Goal: Task Accomplishment & Management: Manage account settings

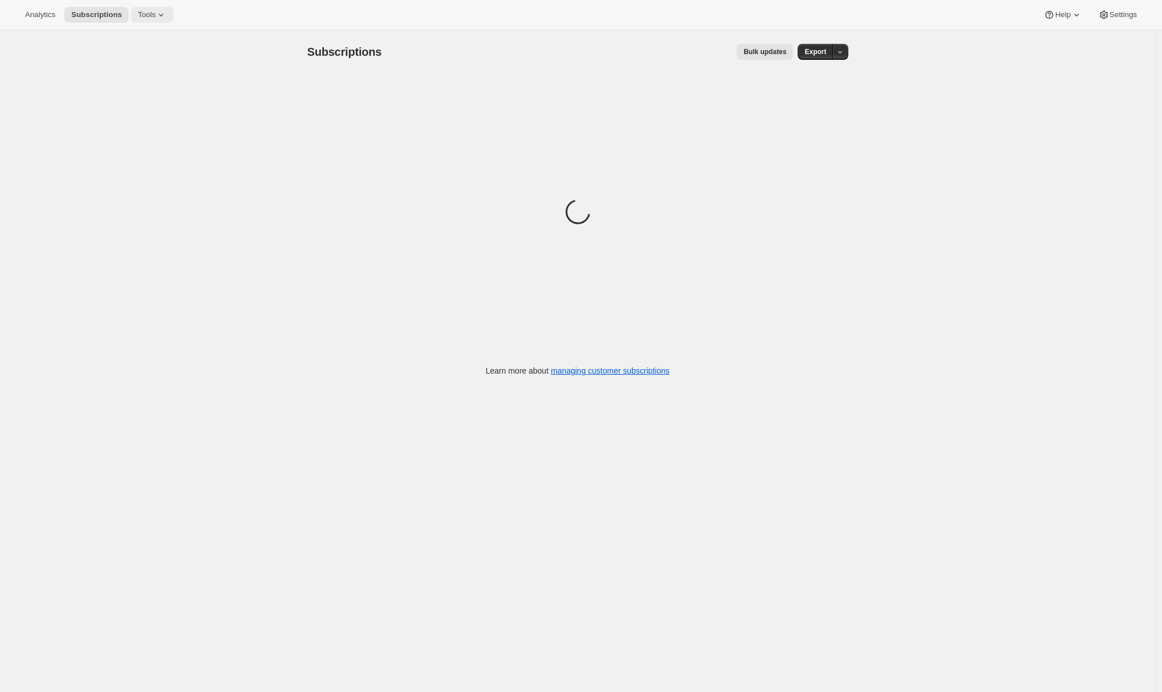
click at [158, 16] on icon at bounding box center [160, 14] width 11 height 11
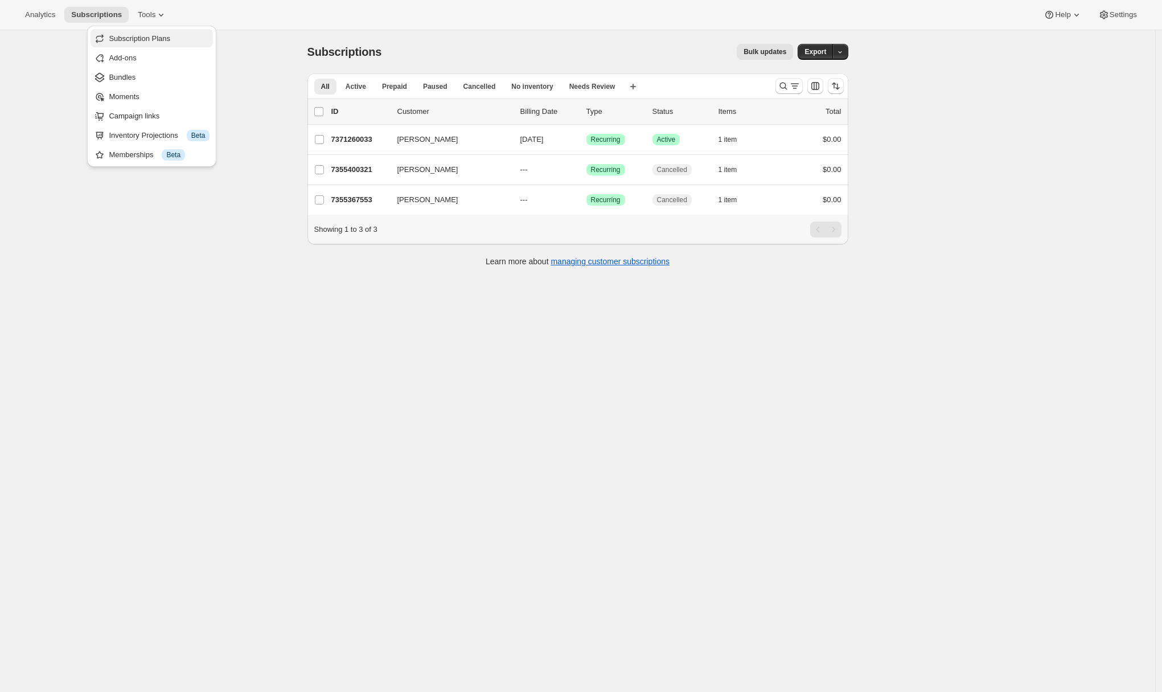
click at [163, 39] on span "Subscription Plans" at bounding box center [140, 38] width 62 height 9
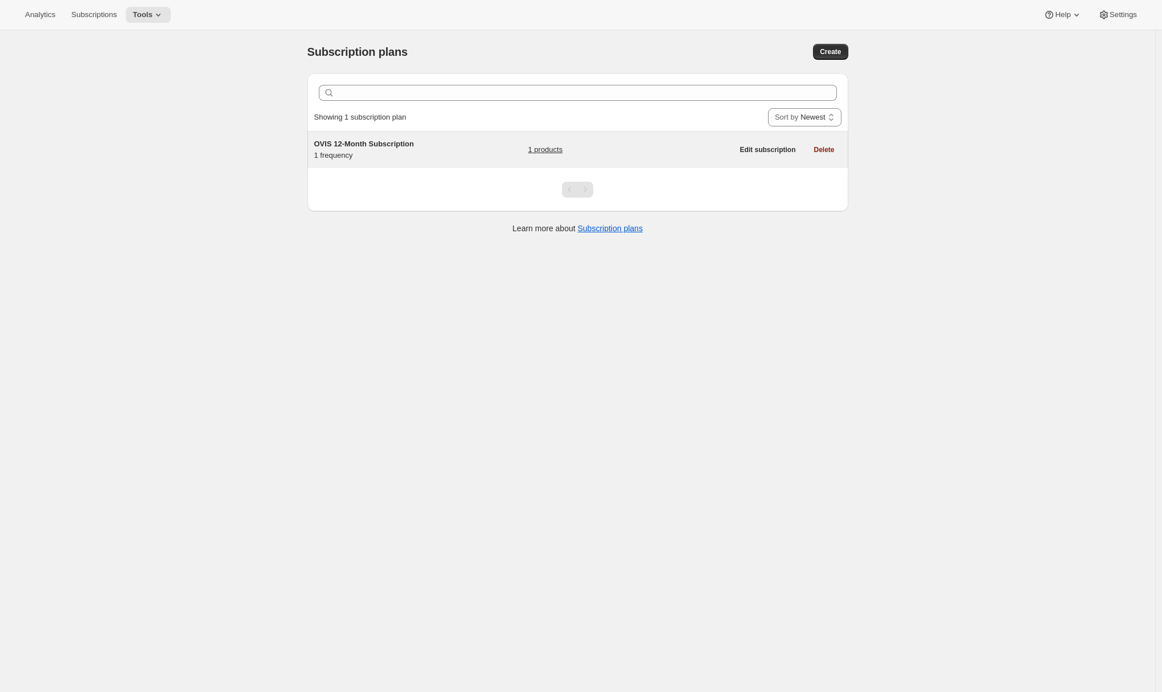
click at [393, 148] on span "OVIS 12-Month Subscription" at bounding box center [364, 144] width 100 height 9
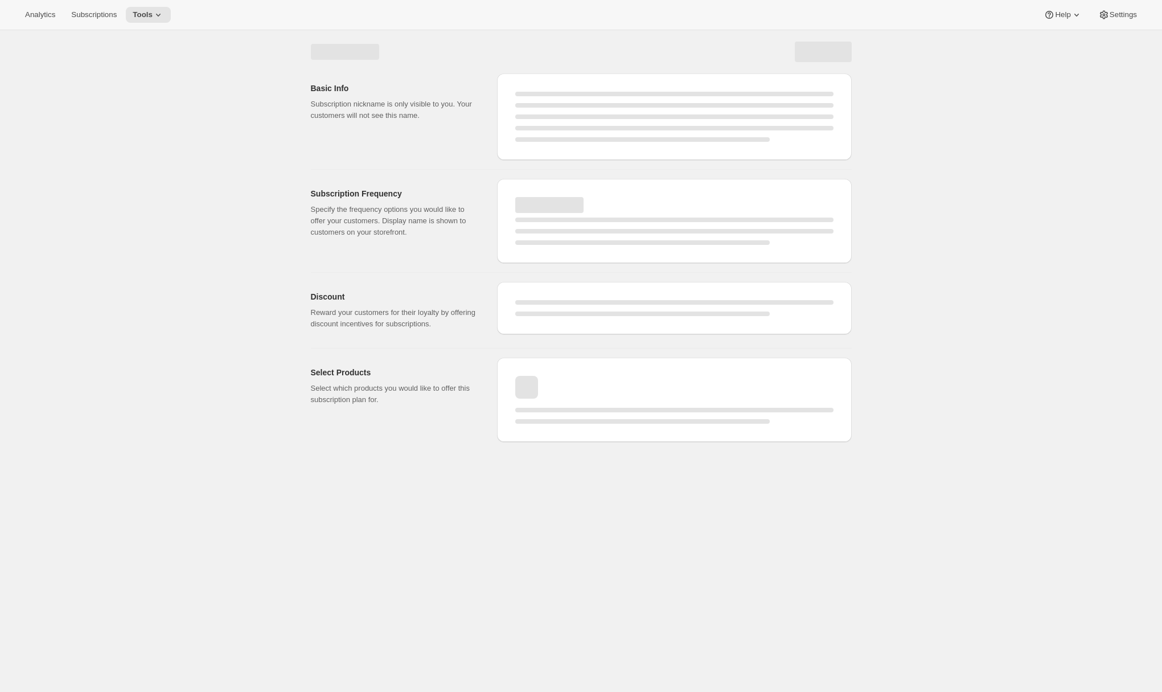
select select "WEEK"
select select "MONTH"
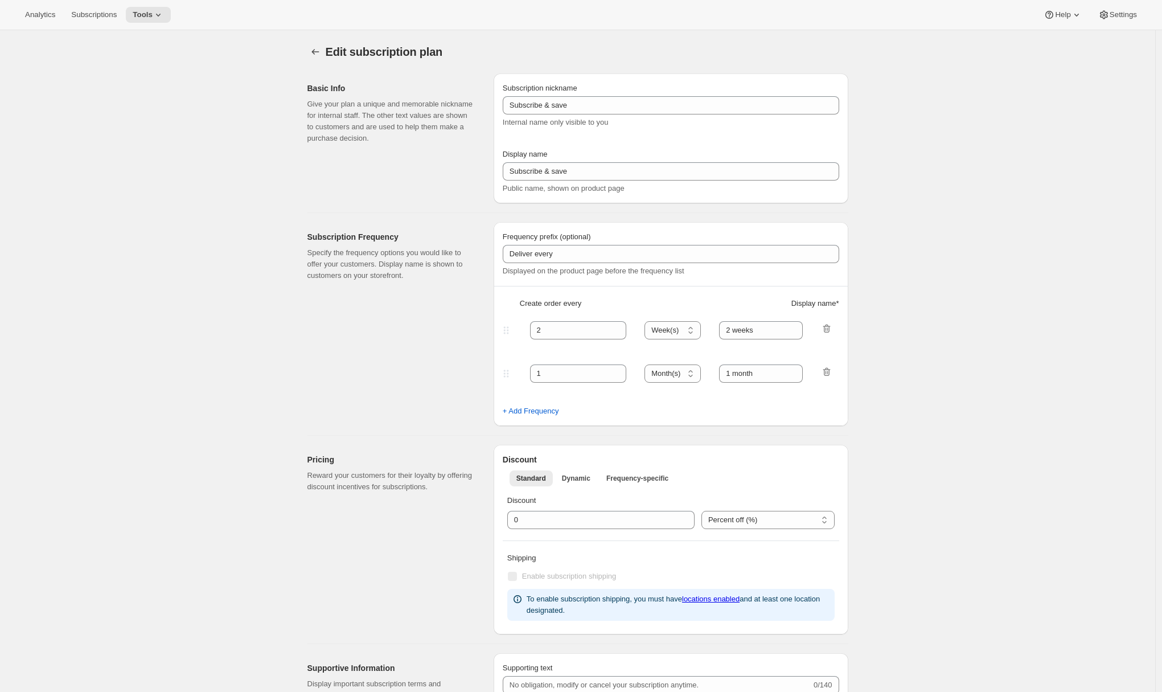
type input "OVIS 12-Month Subscription"
type input "1"
select select "MONTH"
type input "1 month"
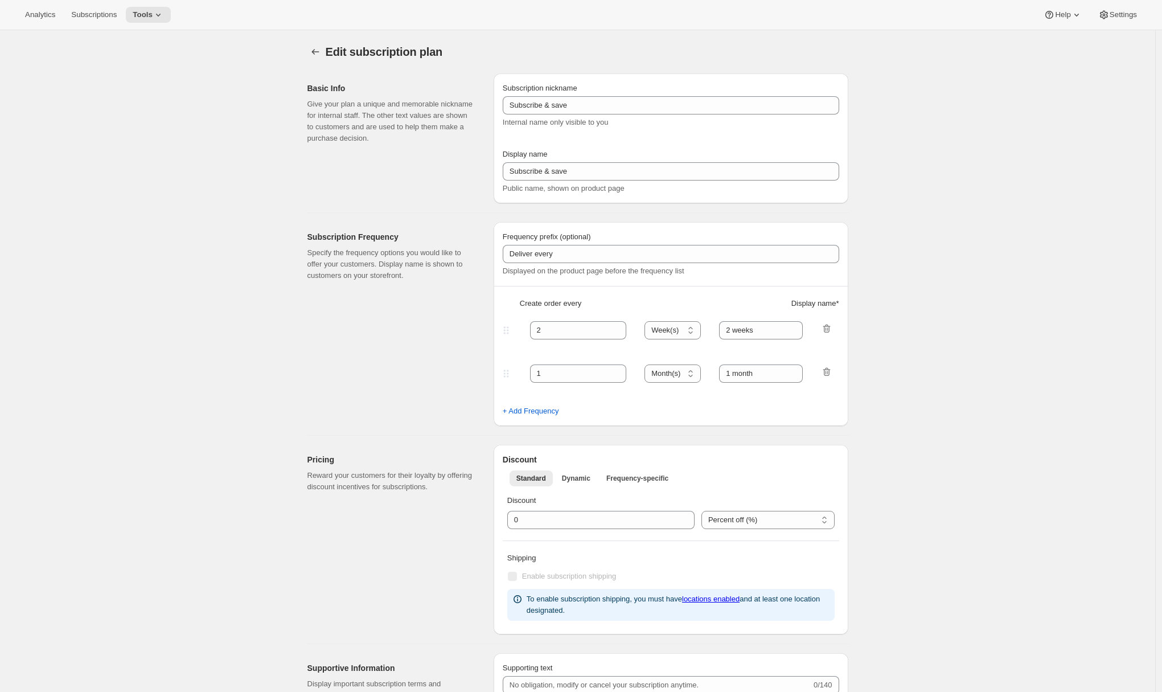
checkbox input "true"
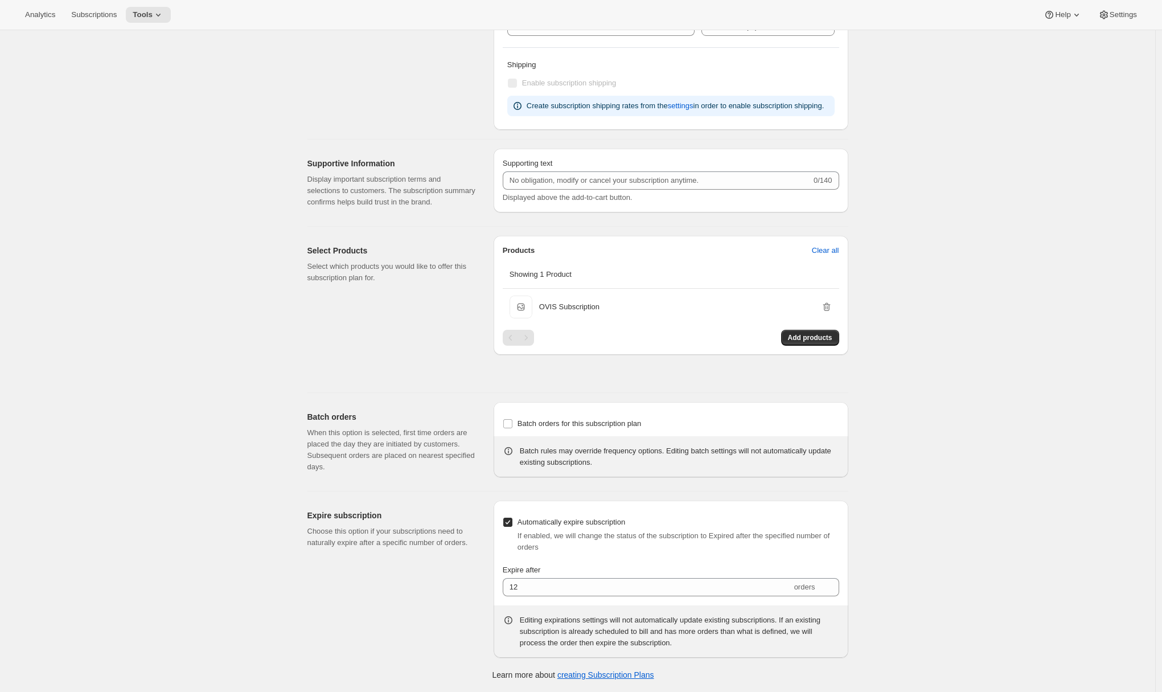
scroll to position [473, 0]
click at [538, 424] on span "Batch orders for this subscription plan" at bounding box center [580, 423] width 124 height 9
click at [513, 424] on input "Batch orders for this subscription plan" at bounding box center [507, 423] width 9 height 9
checkbox input "true"
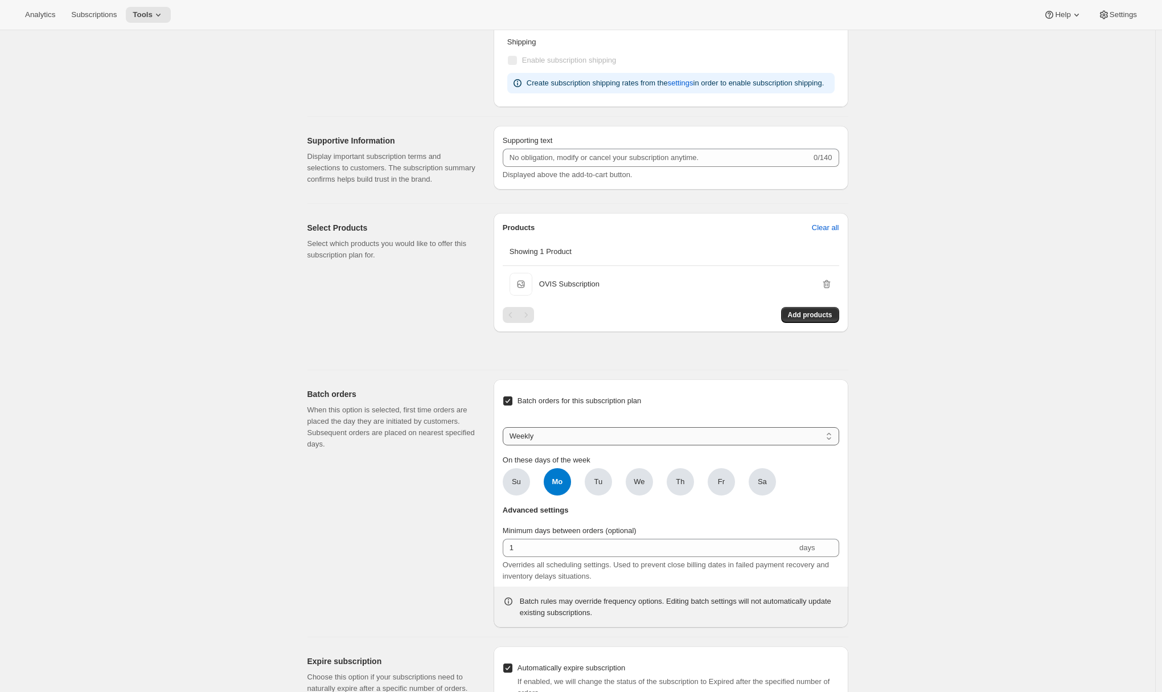
click at [573, 445] on select "Weekly Monthly Yearly" at bounding box center [671, 436] width 337 height 18
select select "MONTHDAY"
click at [506, 445] on select "Weekly Monthly Yearly" at bounding box center [671, 436] width 337 height 18
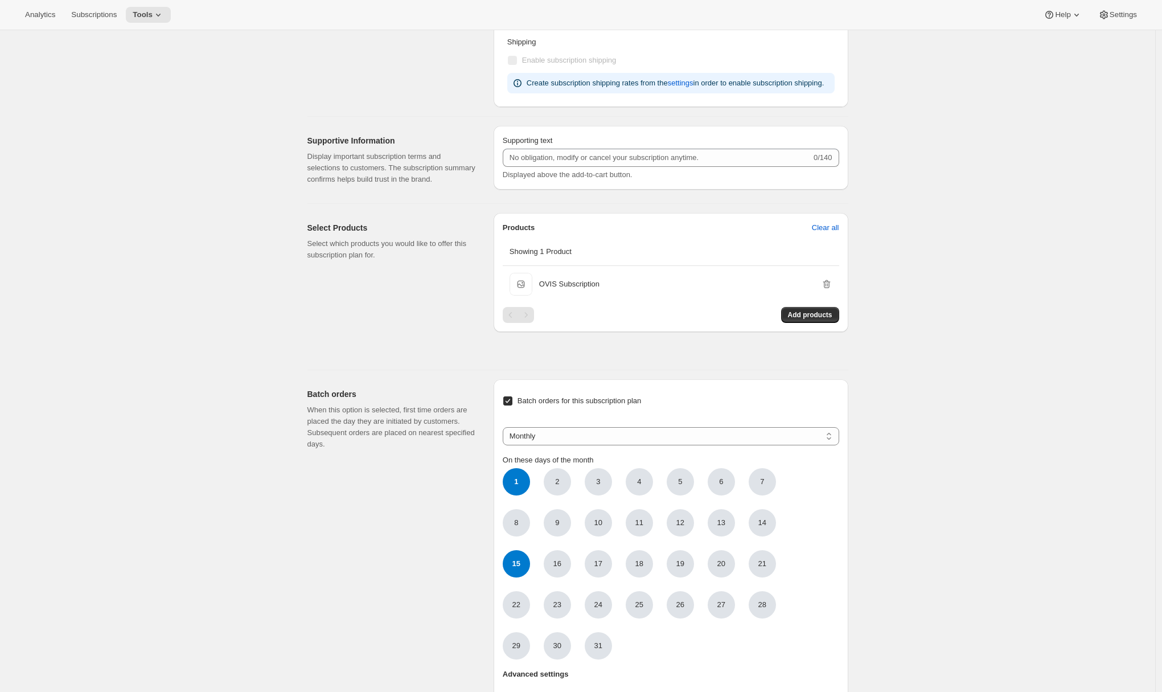
click at [509, 578] on span "15" at bounding box center [516, 563] width 27 height 27
click input "15" at bounding box center [0, 0] width 0 height 0
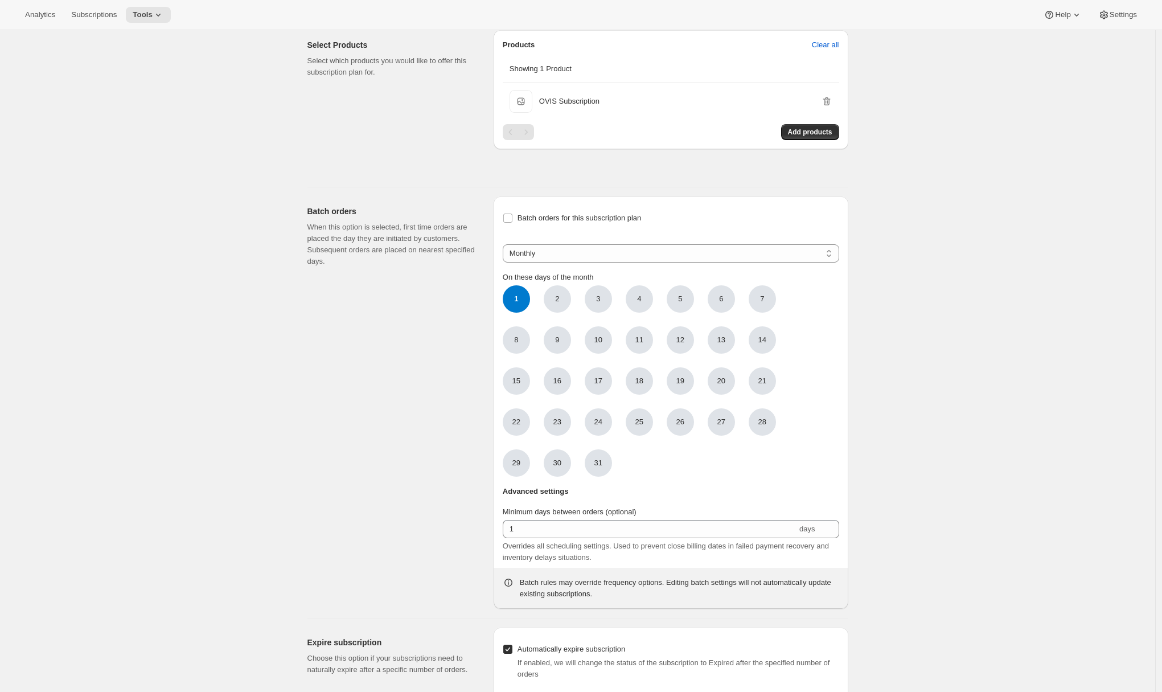
checkbox input "false"
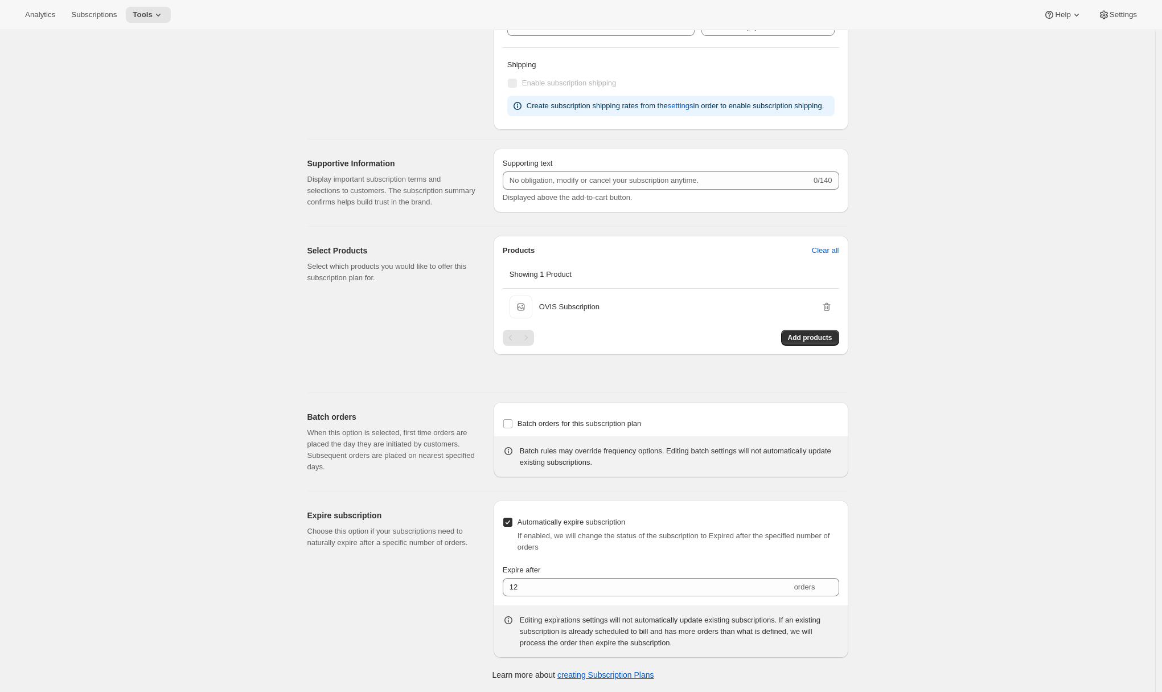
scroll to position [60, 0]
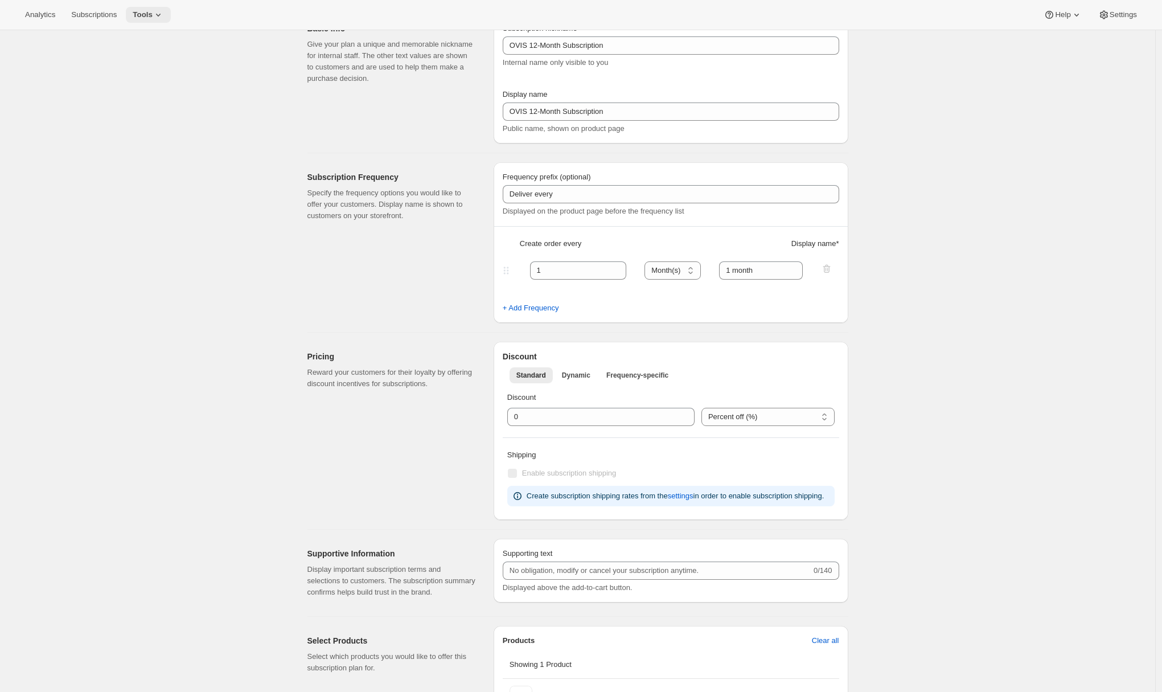
click at [162, 19] on icon at bounding box center [158, 14] width 11 height 11
click at [55, 329] on div "Edit subscription plan. This page is ready Edit subscription plan Basic Info Gi…" at bounding box center [578, 526] width 1156 height 1112
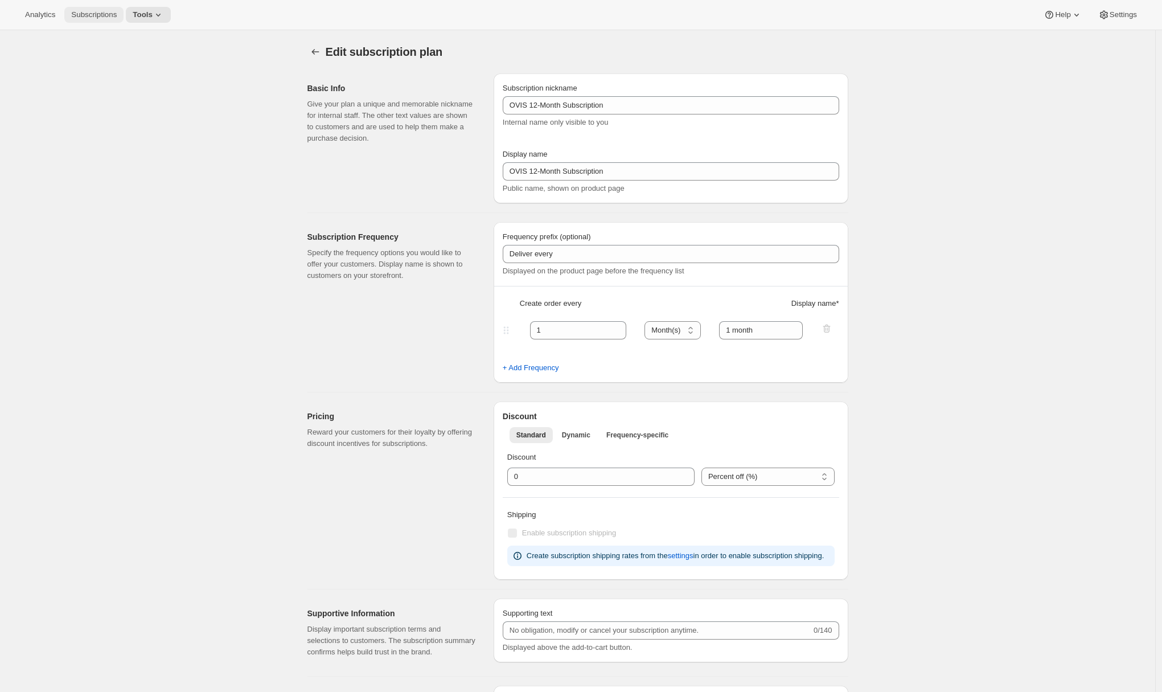
click at [96, 18] on span "Subscriptions" at bounding box center [94, 14] width 46 height 9
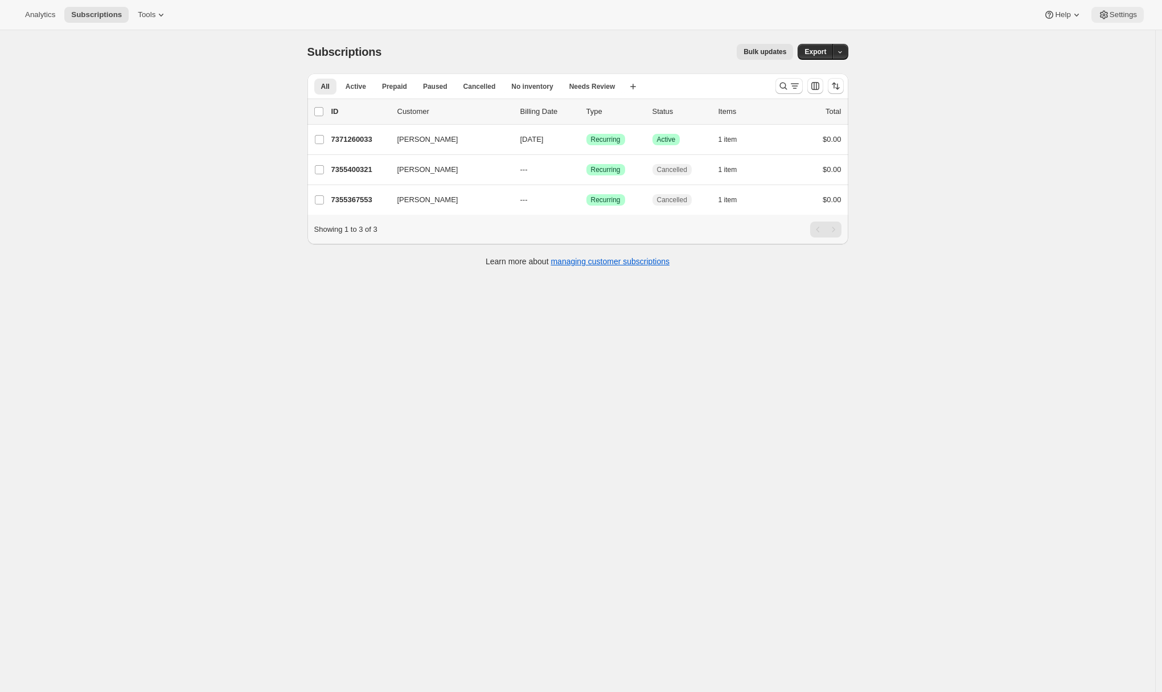
click at [1107, 18] on icon at bounding box center [1104, 14] width 11 height 11
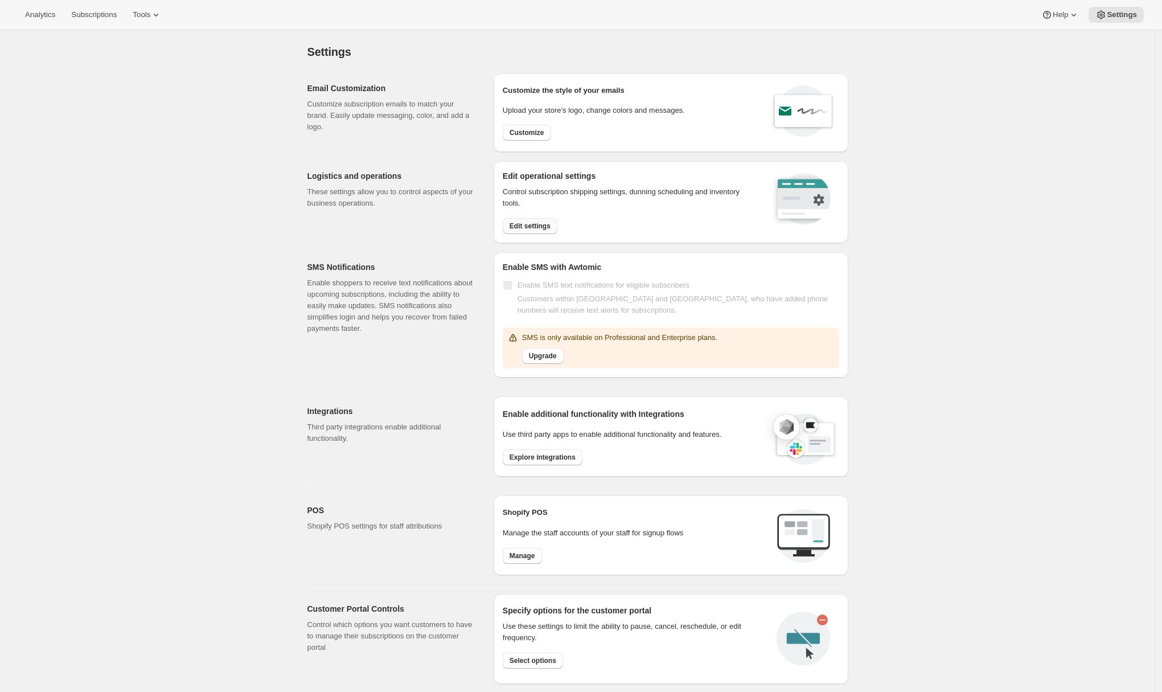
click at [514, 226] on span "Edit settings" at bounding box center [530, 226] width 41 height 9
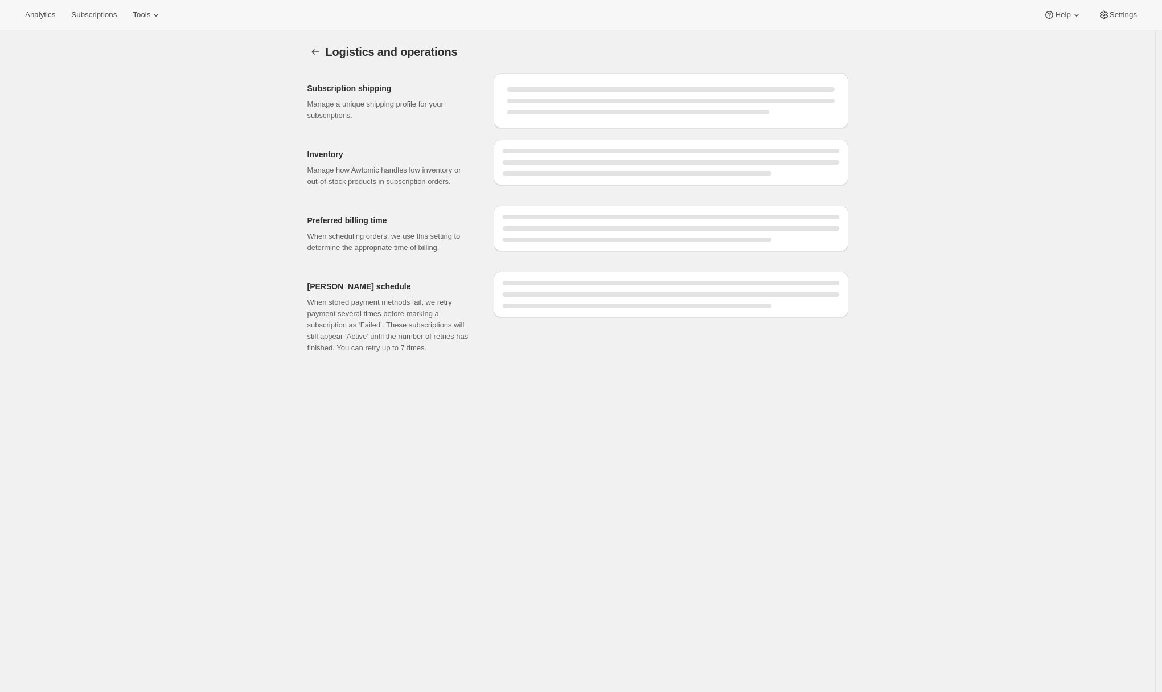
select select "DAY"
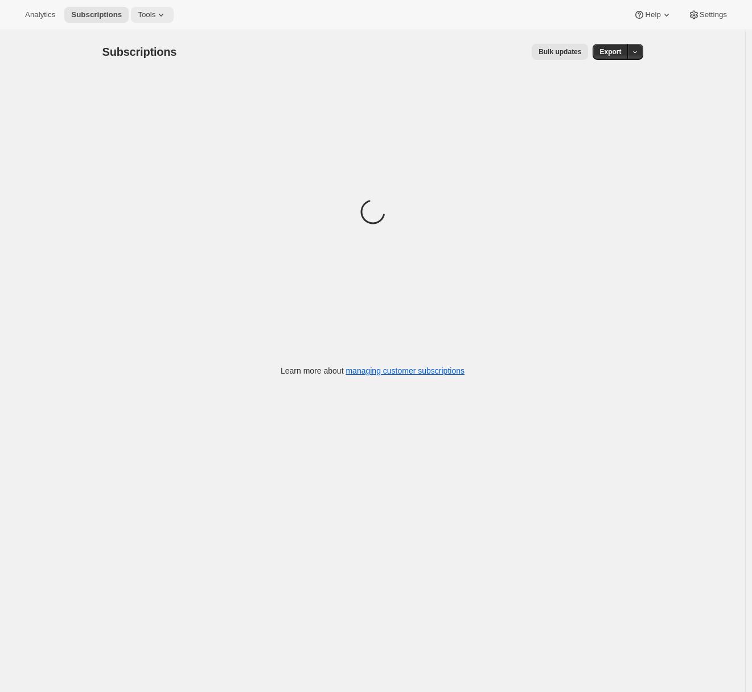
click at [153, 20] on button "Tools" at bounding box center [152, 15] width 43 height 16
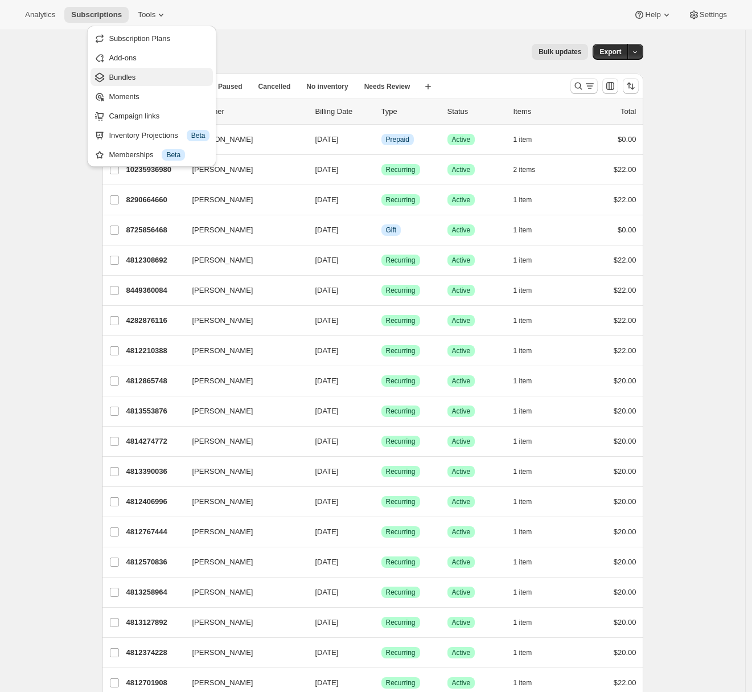
click at [125, 79] on span "Bundles" at bounding box center [122, 77] width 27 height 9
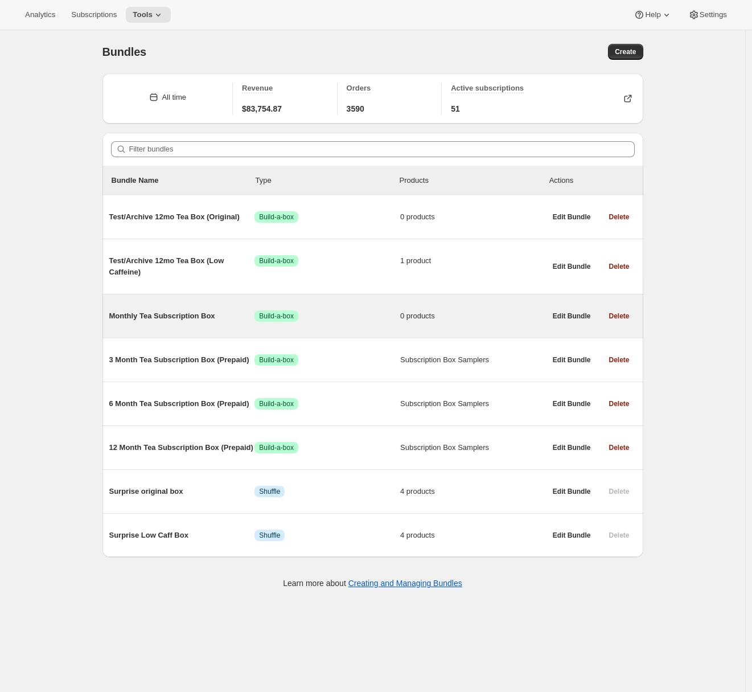
click at [185, 322] on div "Monthly Tea Subscription Box Success Build-a-box 0 products" at bounding box center [327, 315] width 437 height 11
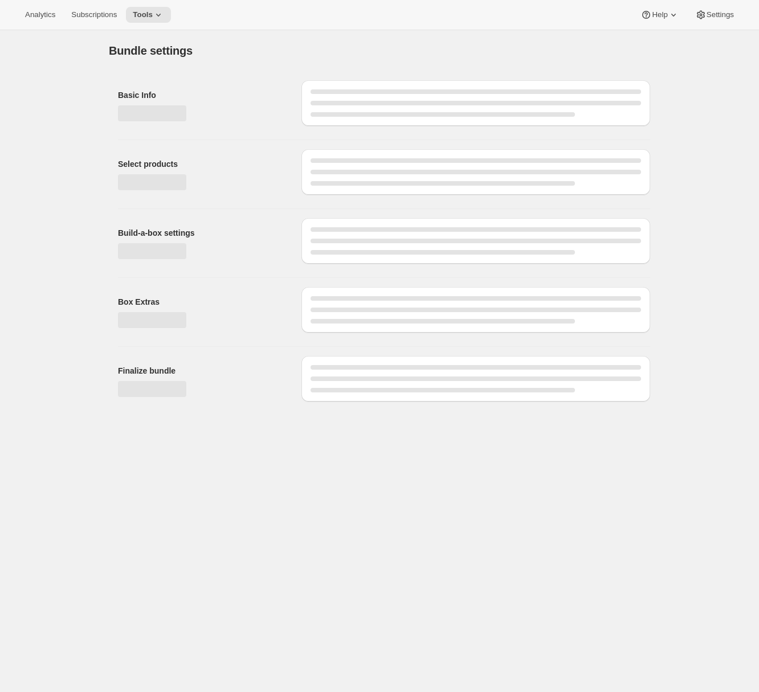
type input "Monthly Tea Subscription Box"
radio input "true"
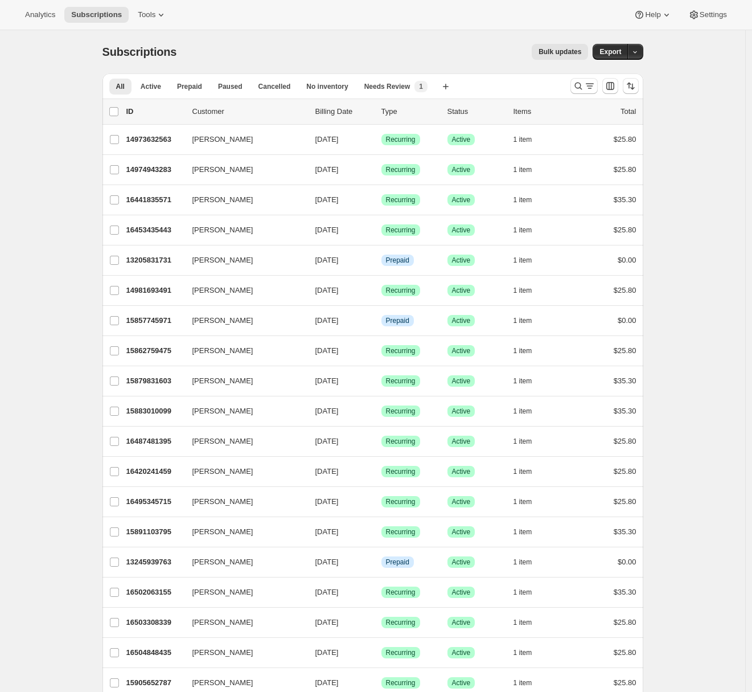
click at [155, 11] on span "Tools" at bounding box center [147, 14] width 18 height 9
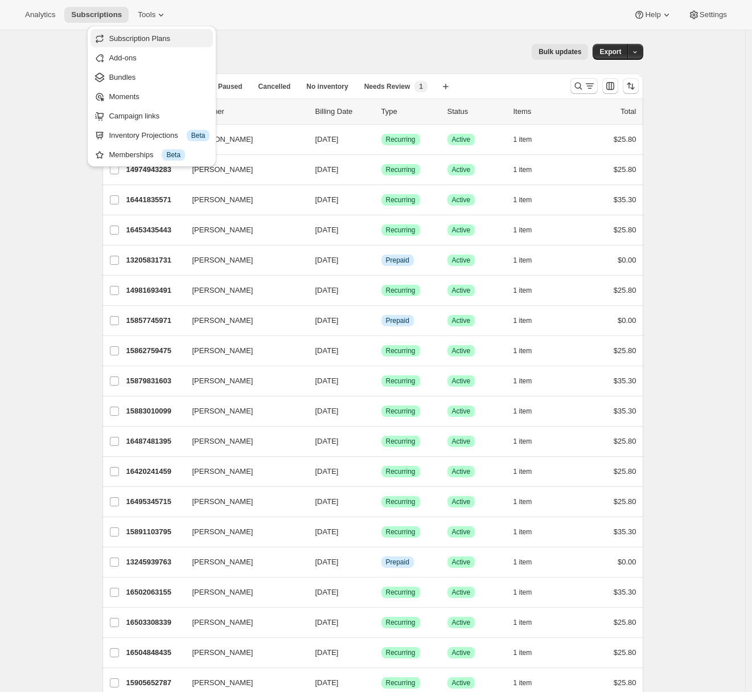
click at [146, 31] on button "Subscription Plans" at bounding box center [152, 38] width 122 height 18
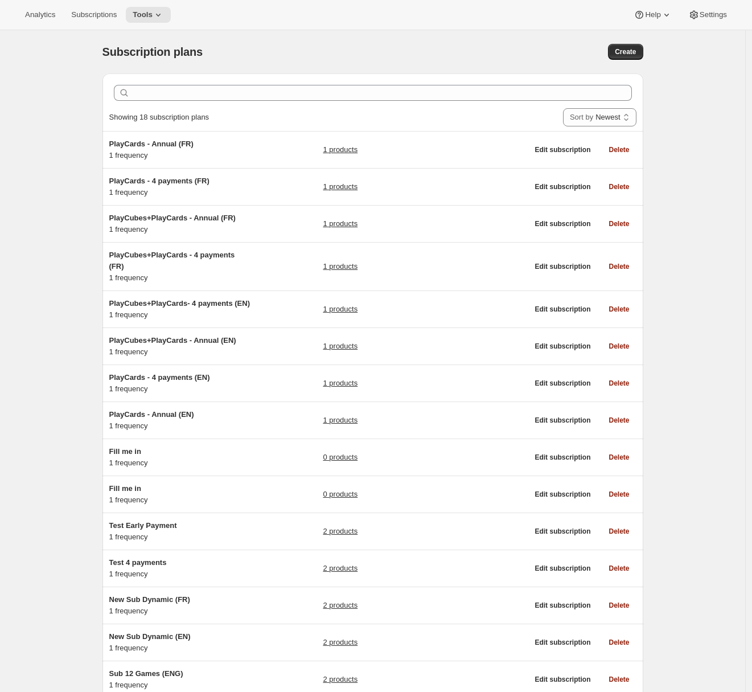
click at [43, 163] on div "Subscription plans. This page is ready Subscription plans Create Clear Showing …" at bounding box center [373, 458] width 746 height 856
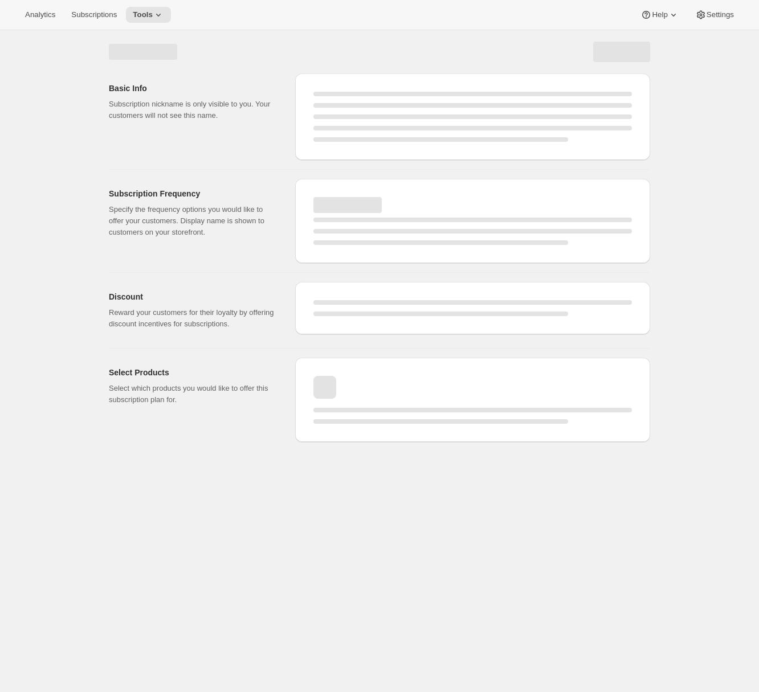
select select "MONTH"
select select "ENABLED"
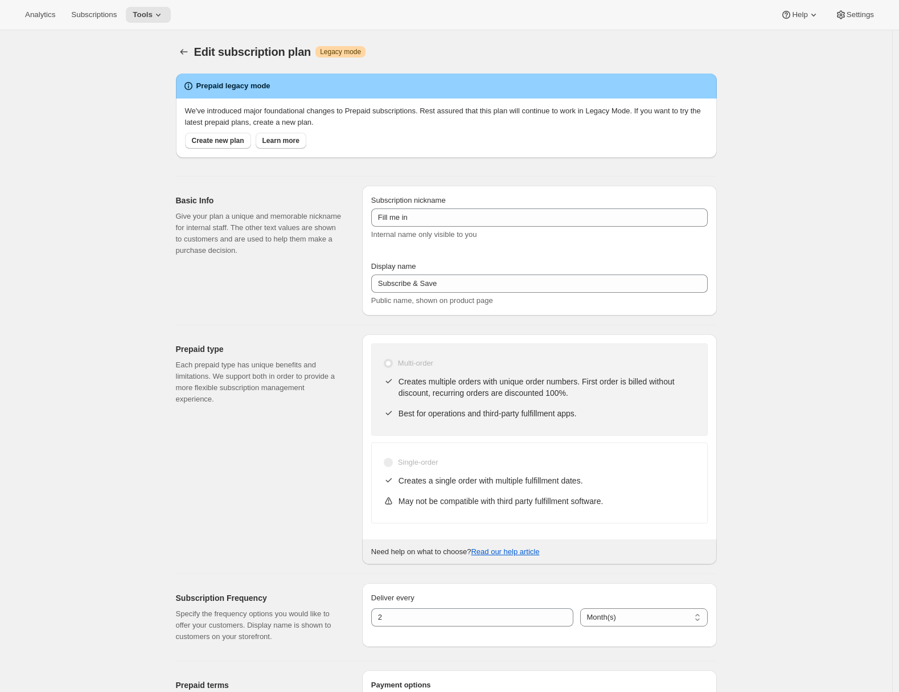
click at [153, 14] on span "Tools" at bounding box center [143, 14] width 20 height 9
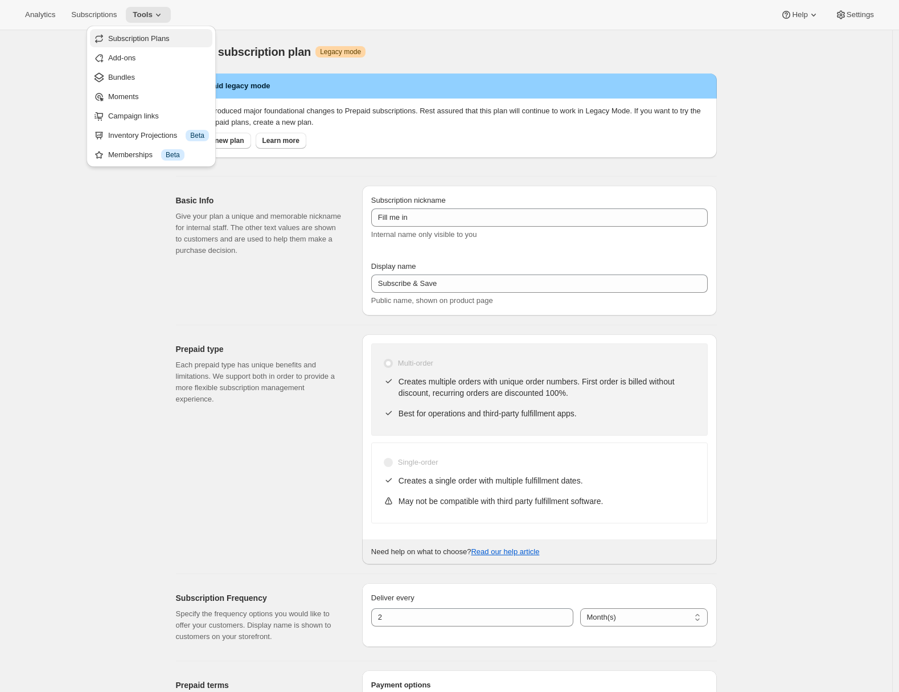
click at [152, 41] on span "Subscription Plans" at bounding box center [139, 38] width 62 height 9
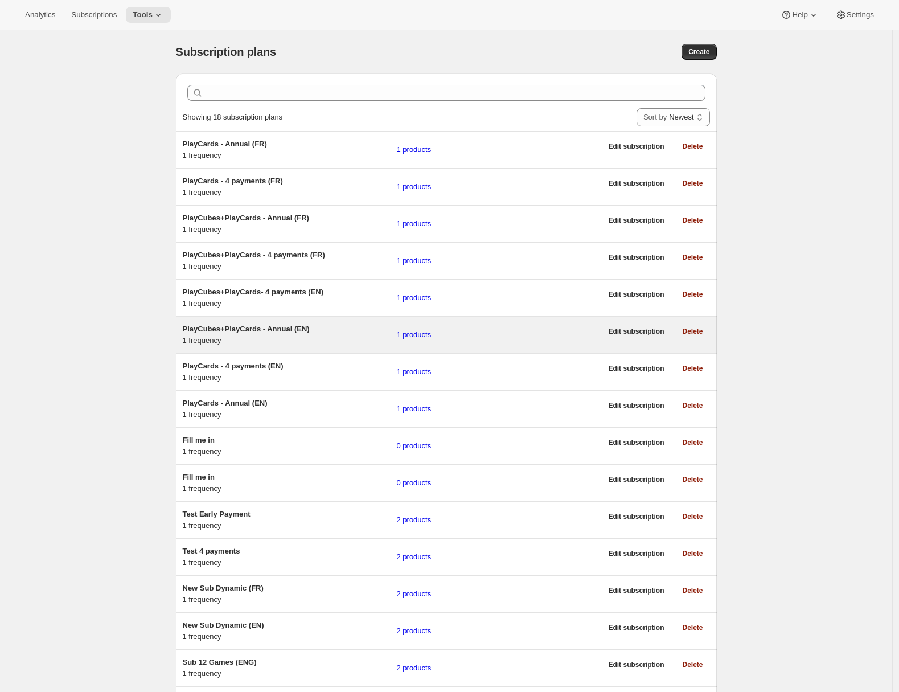
click at [349, 346] on div "PlayCubes+PlayCards - Annual (EN) 1 frequency 1 products" at bounding box center [392, 335] width 419 height 23
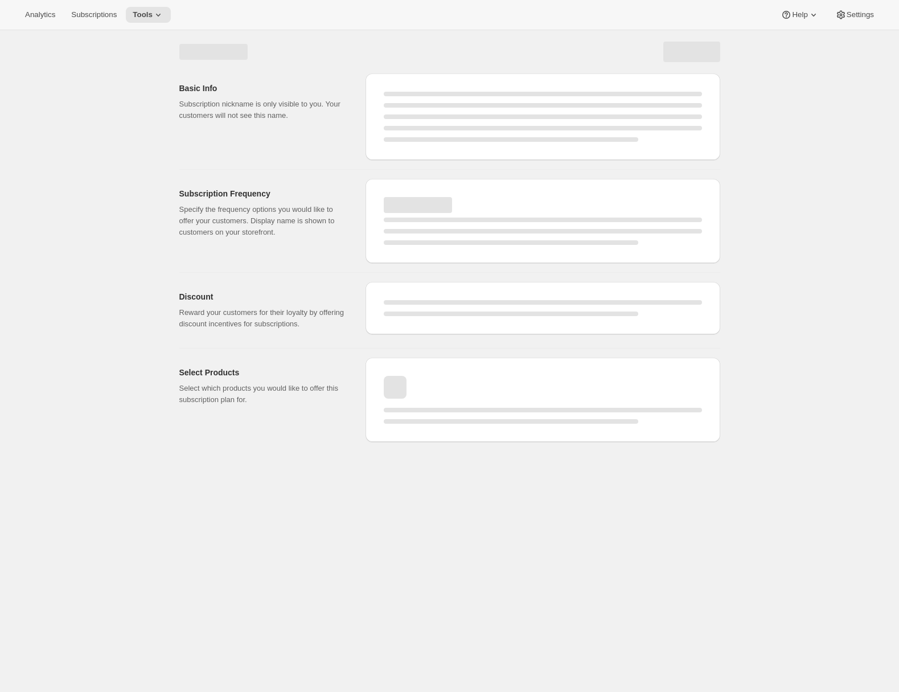
select select "WEEK"
select select "MONTH"
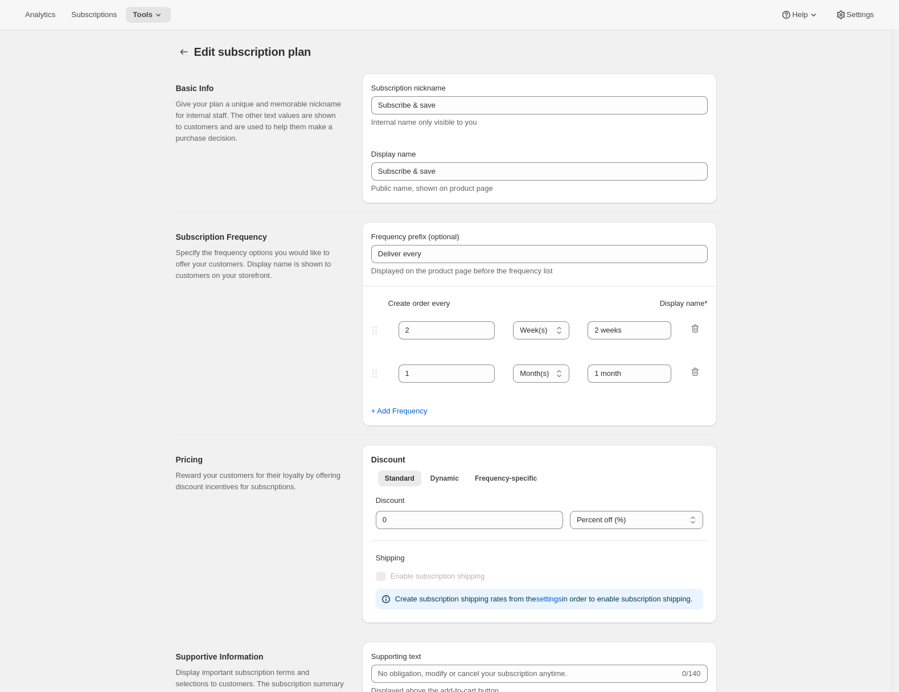
type input "PlayCubes+PlayCards - Annual (EN)"
type input "Annual (1 Payment for the Year - SAVE 25%)"
select select "ENABLED"
select select "MONTH"
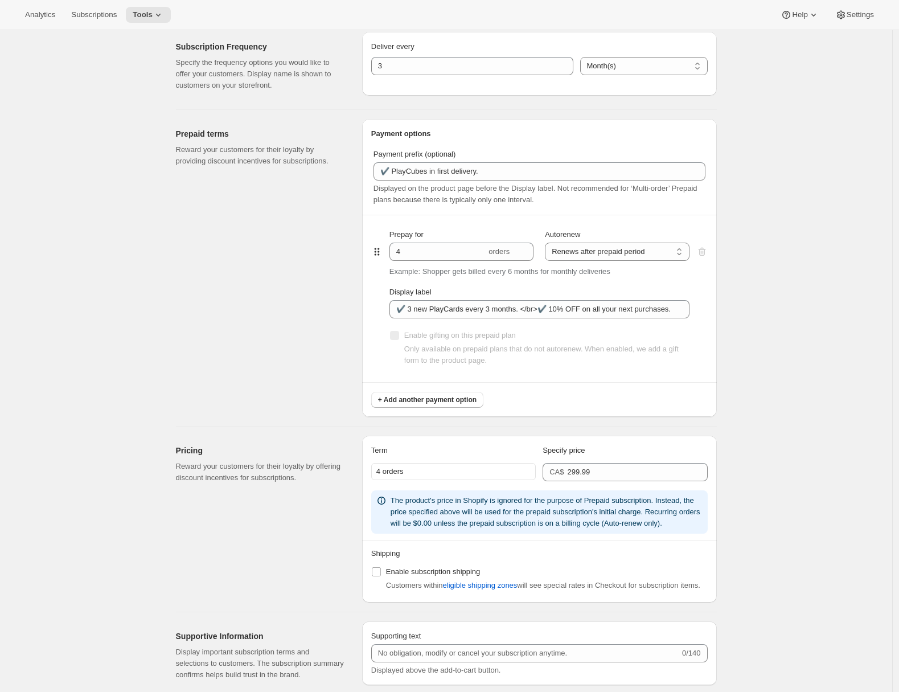
scroll to position [498, 0]
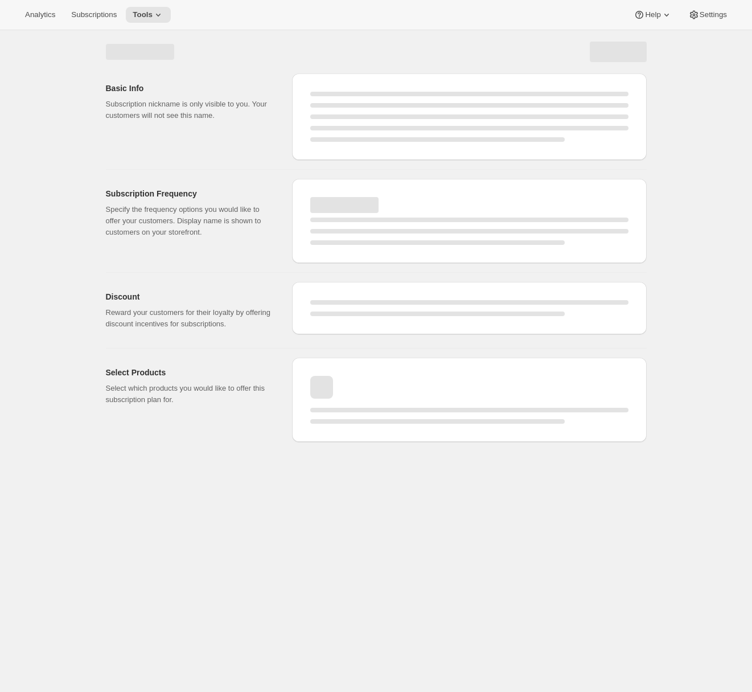
select select "WEEK"
select select "MONTH"
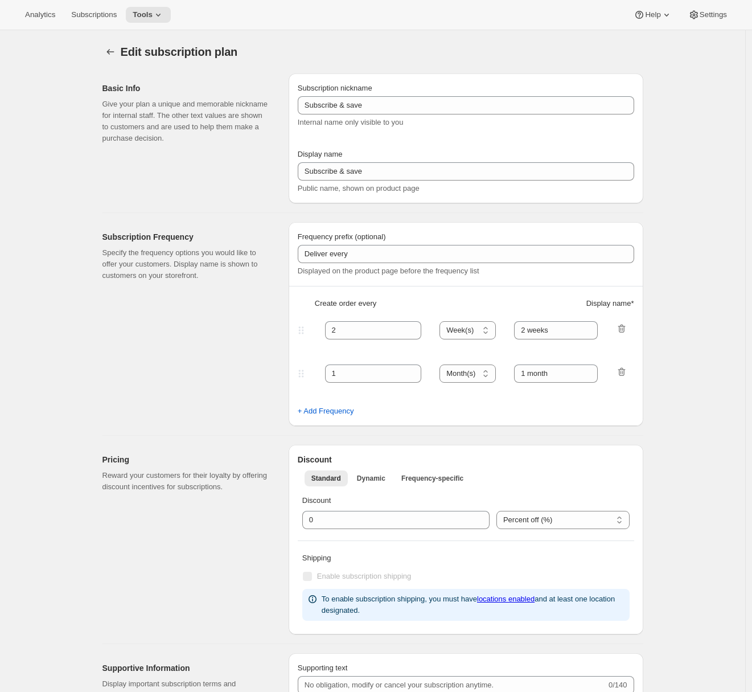
type input "Fill me in"
type input "Subscribe & Save"
select select "ENABLED"
select select "MONTH"
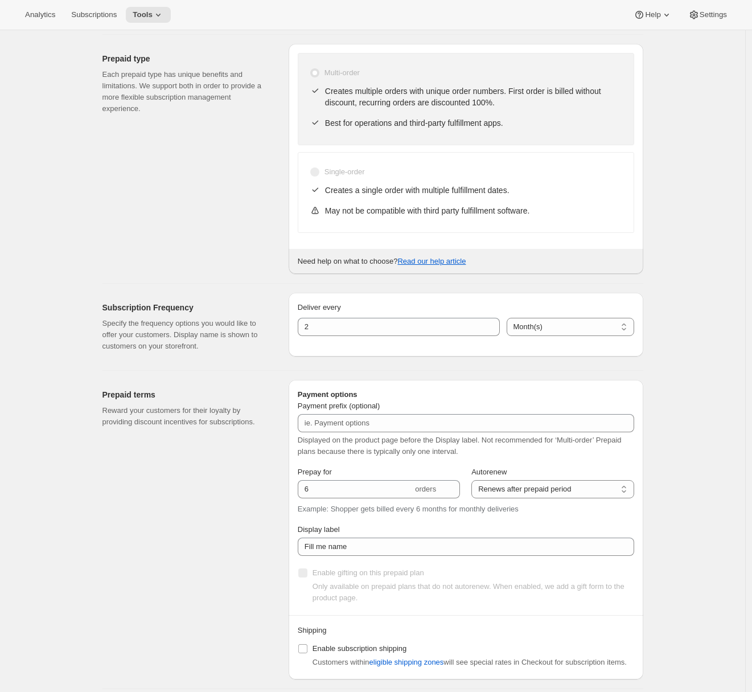
scroll to position [38, 0]
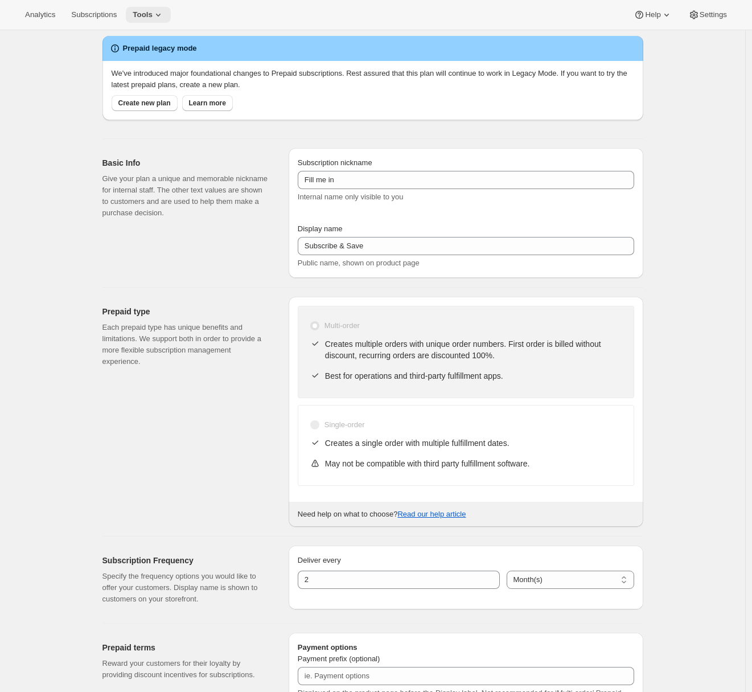
click at [152, 17] on span "Tools" at bounding box center [143, 14] width 20 height 9
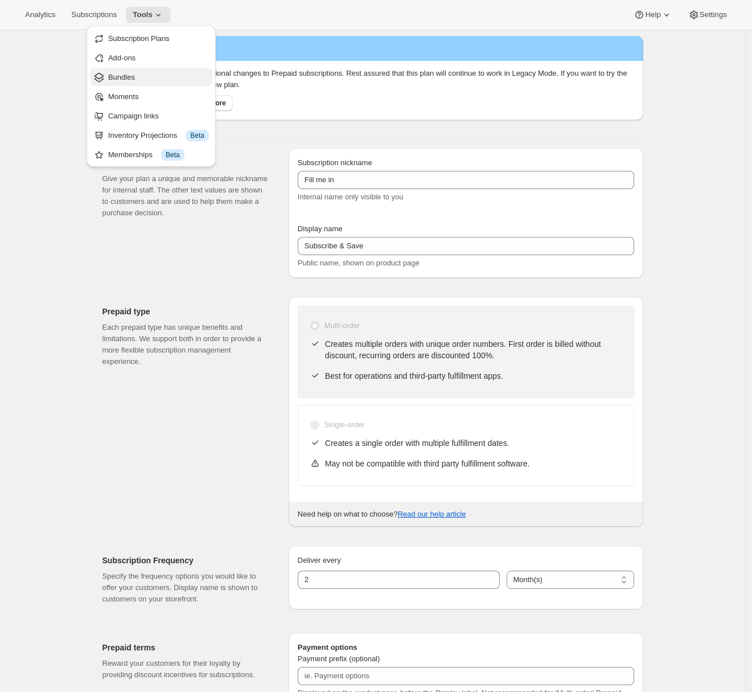
click at [142, 68] on button "Bundles" at bounding box center [151, 77] width 122 height 18
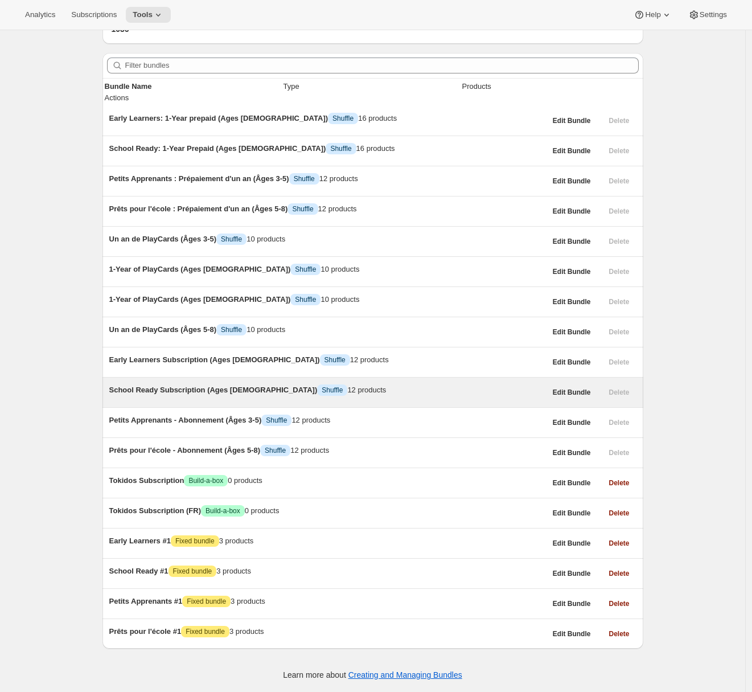
scroll to position [411, 0]
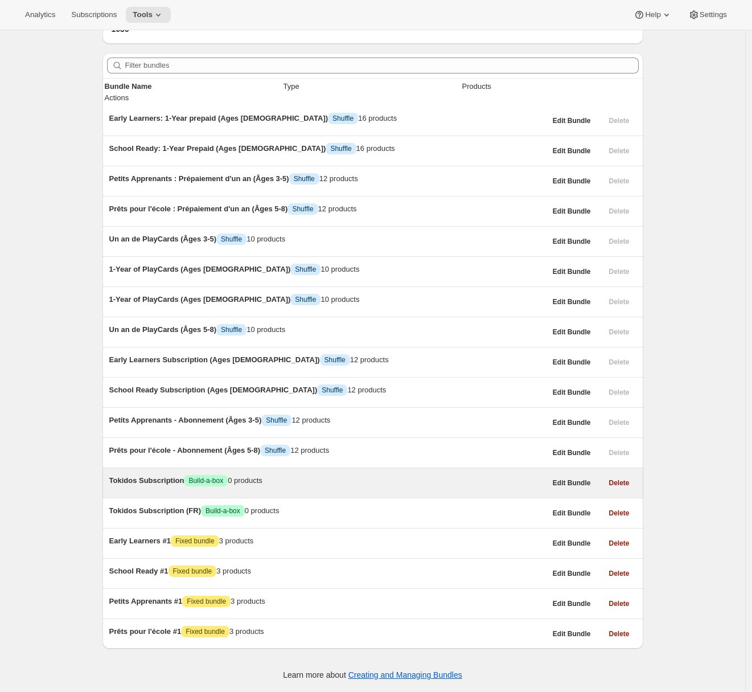
click at [173, 476] on span "Tokidos Subscription" at bounding box center [146, 480] width 75 height 9
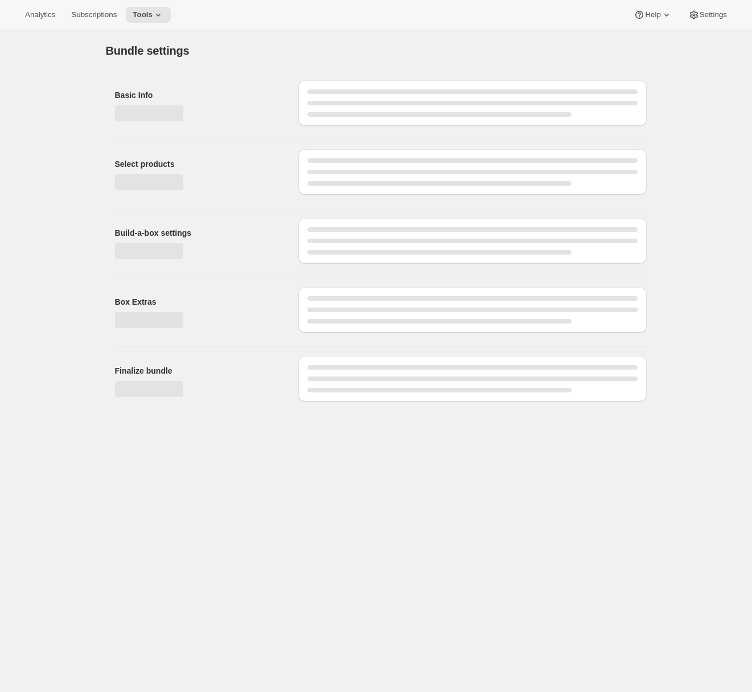
type input "Tokidos Subscription"
radio input "true"
checkbox input "true"
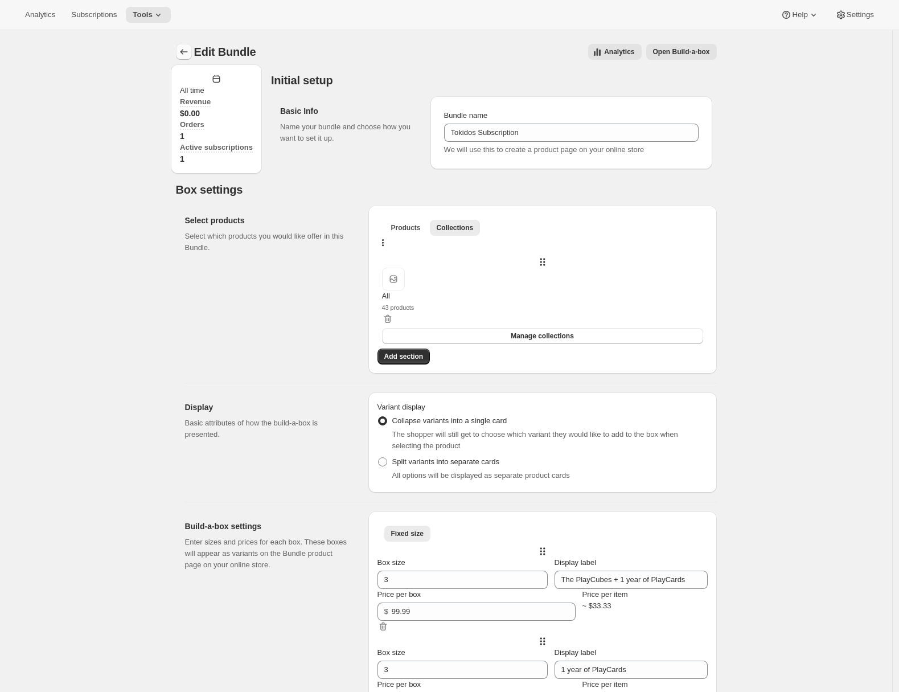
click at [183, 55] on icon "Bundles" at bounding box center [183, 51] width 11 height 11
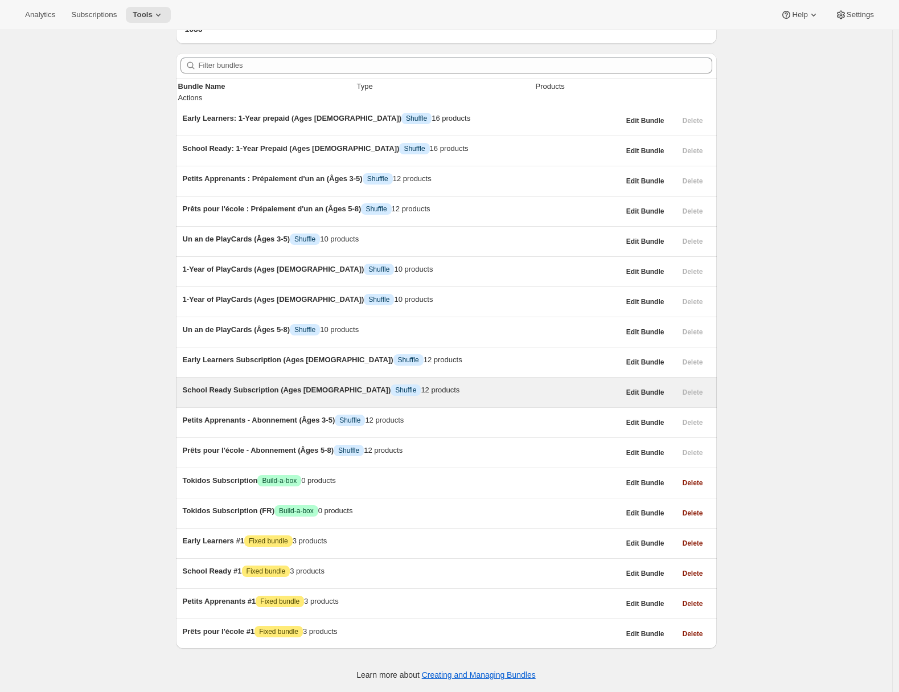
scroll to position [411, 0]
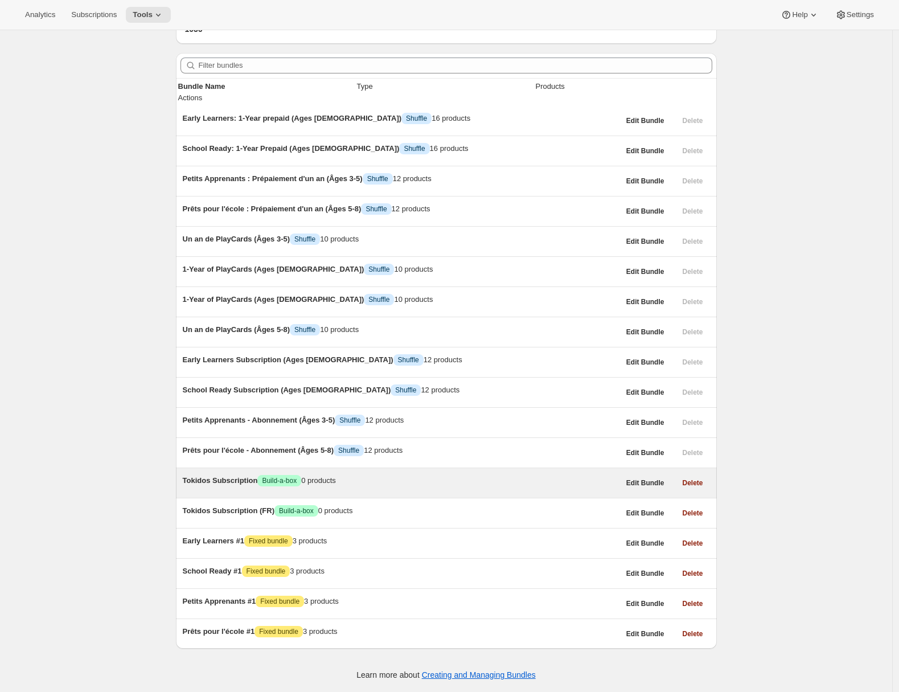
click at [294, 475] on div "Tokidos Subscription Success Build-a-box 0 products" at bounding box center [401, 480] width 437 height 11
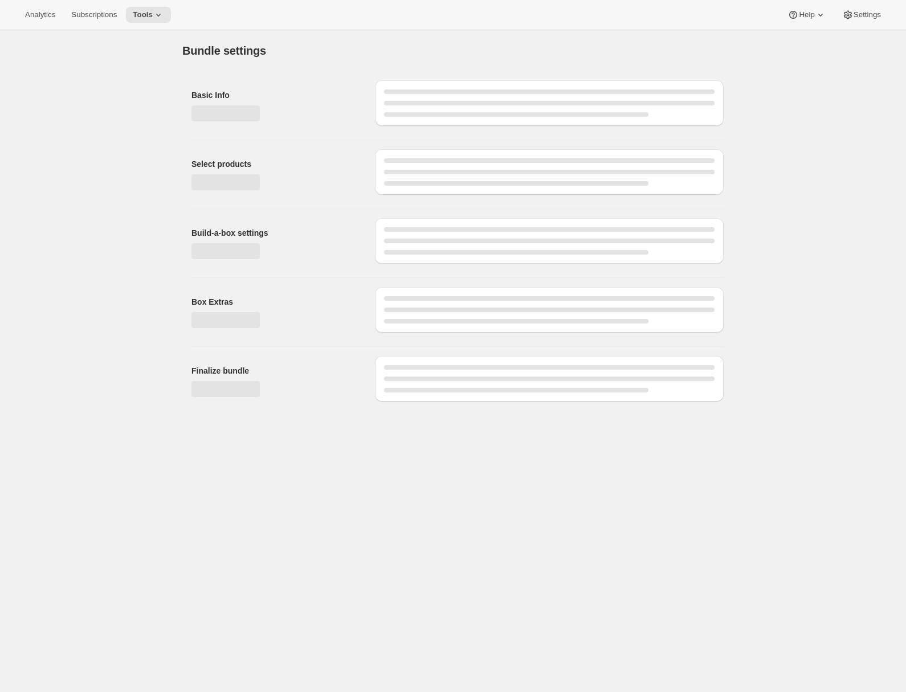
type input "Tokidos Subscription"
radio input "true"
checkbox input "true"
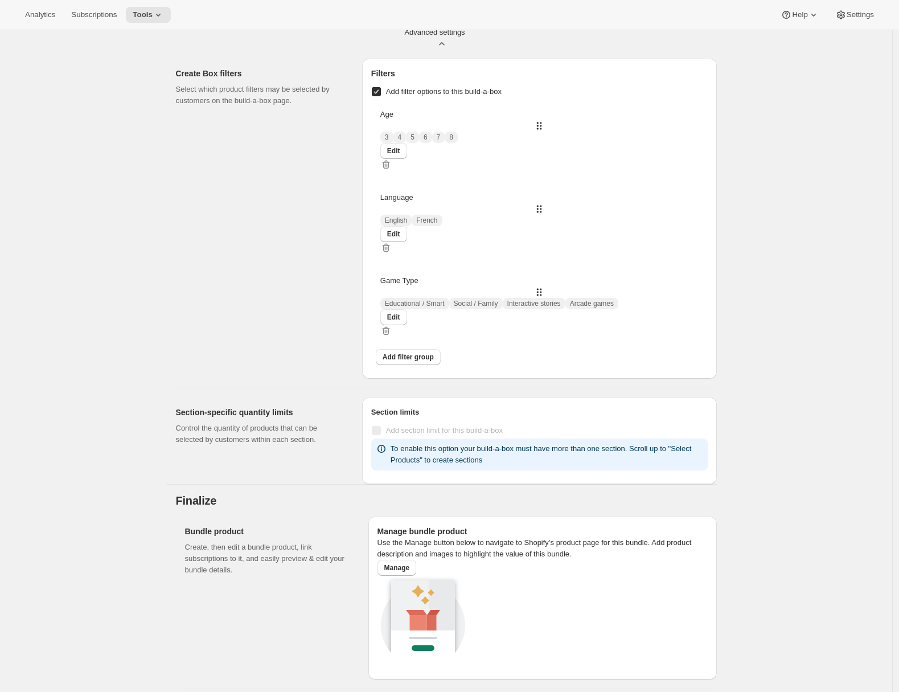
scroll to position [999, 0]
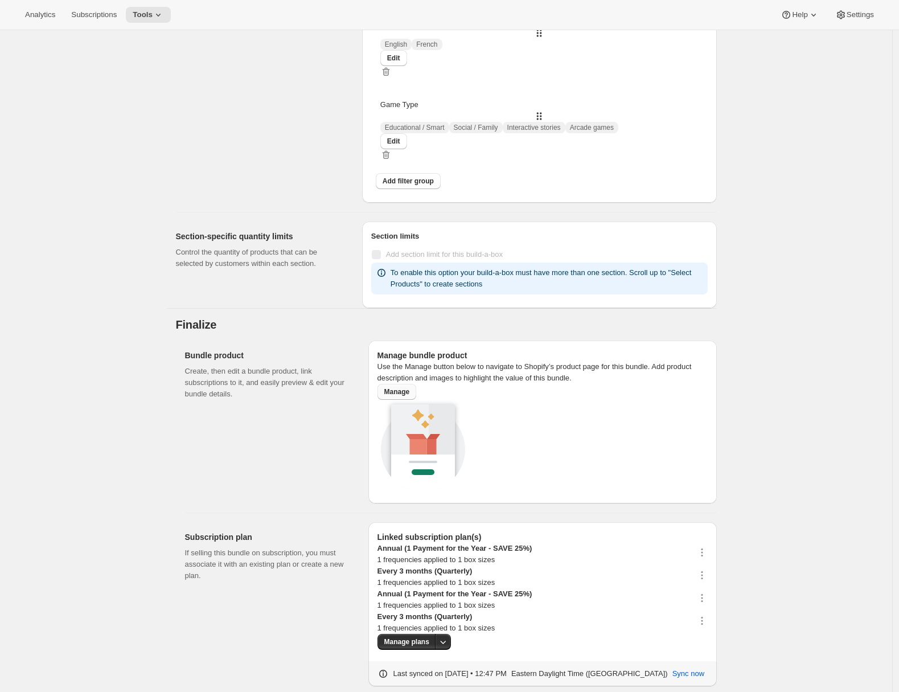
click at [395, 400] on button "Manage" at bounding box center [397, 392] width 39 height 16
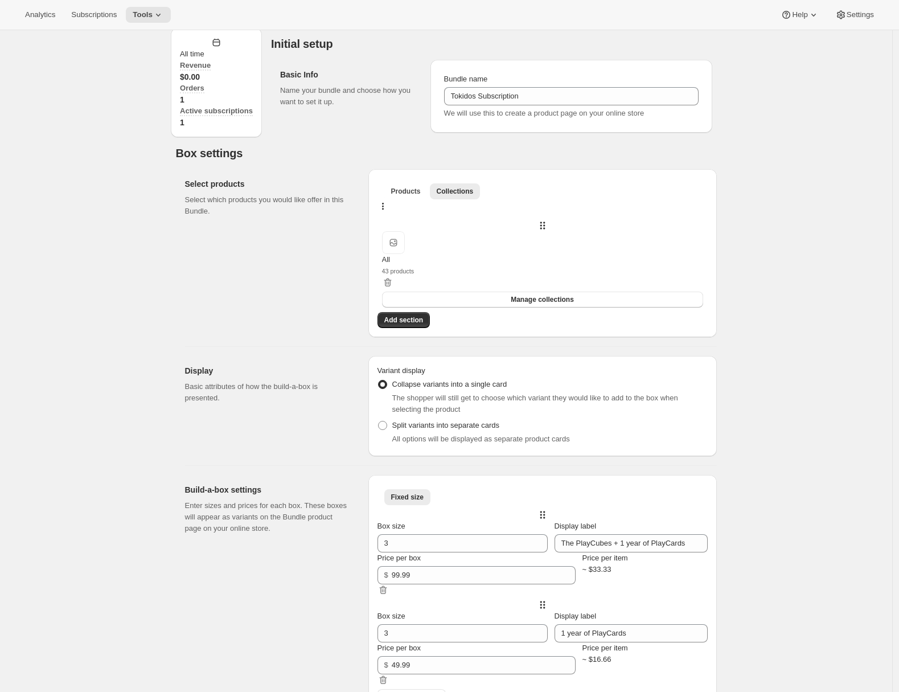
scroll to position [147, 0]
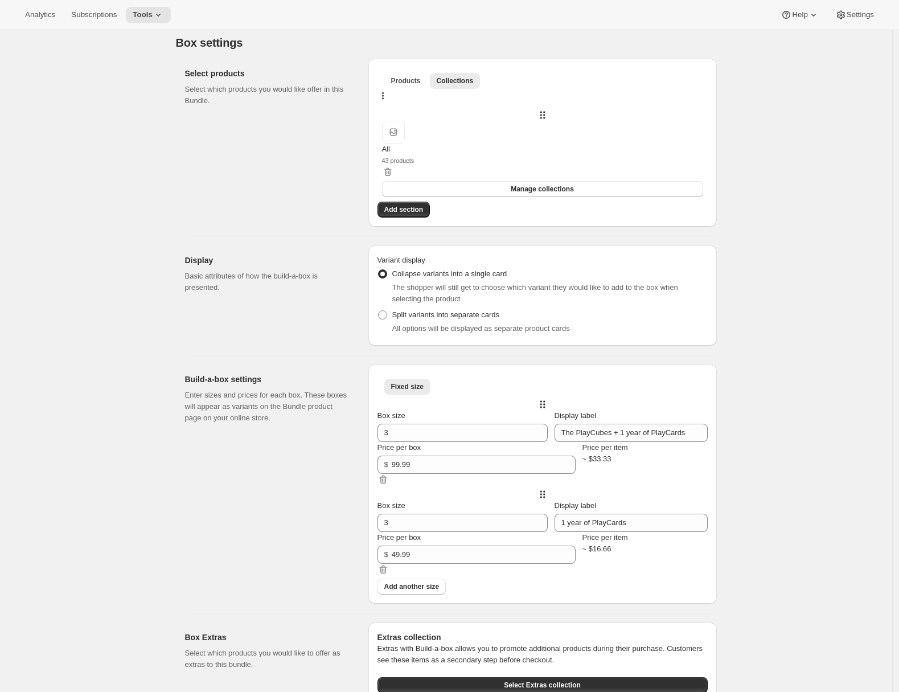
click at [215, 519] on div "Build-a-box settings Enter sizes and prices for each box. These boxes will appe…" at bounding box center [272, 484] width 174 height 239
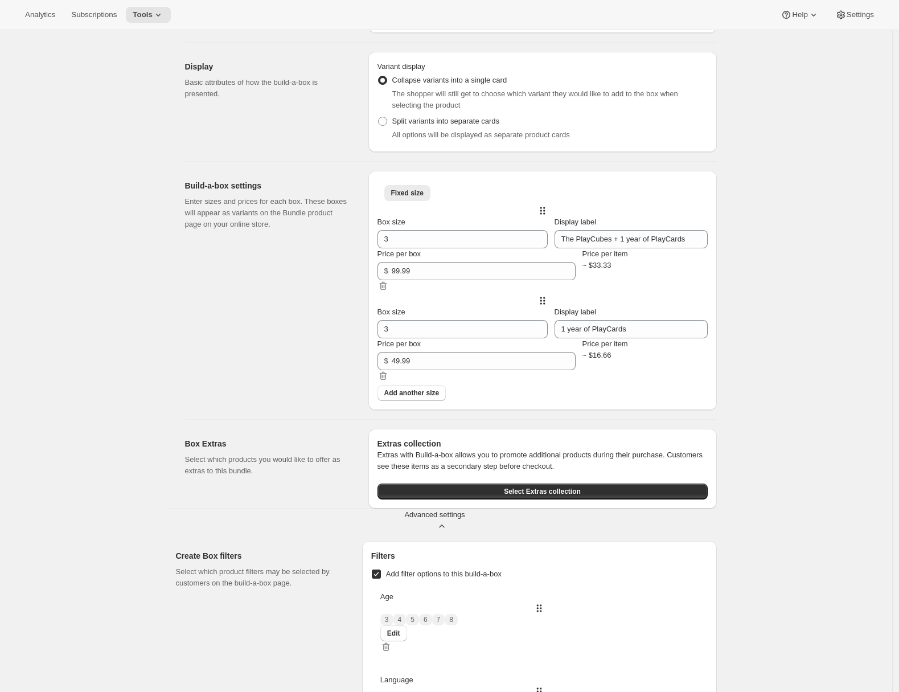
scroll to position [0, 0]
